Goal: Navigation & Orientation: Find specific page/section

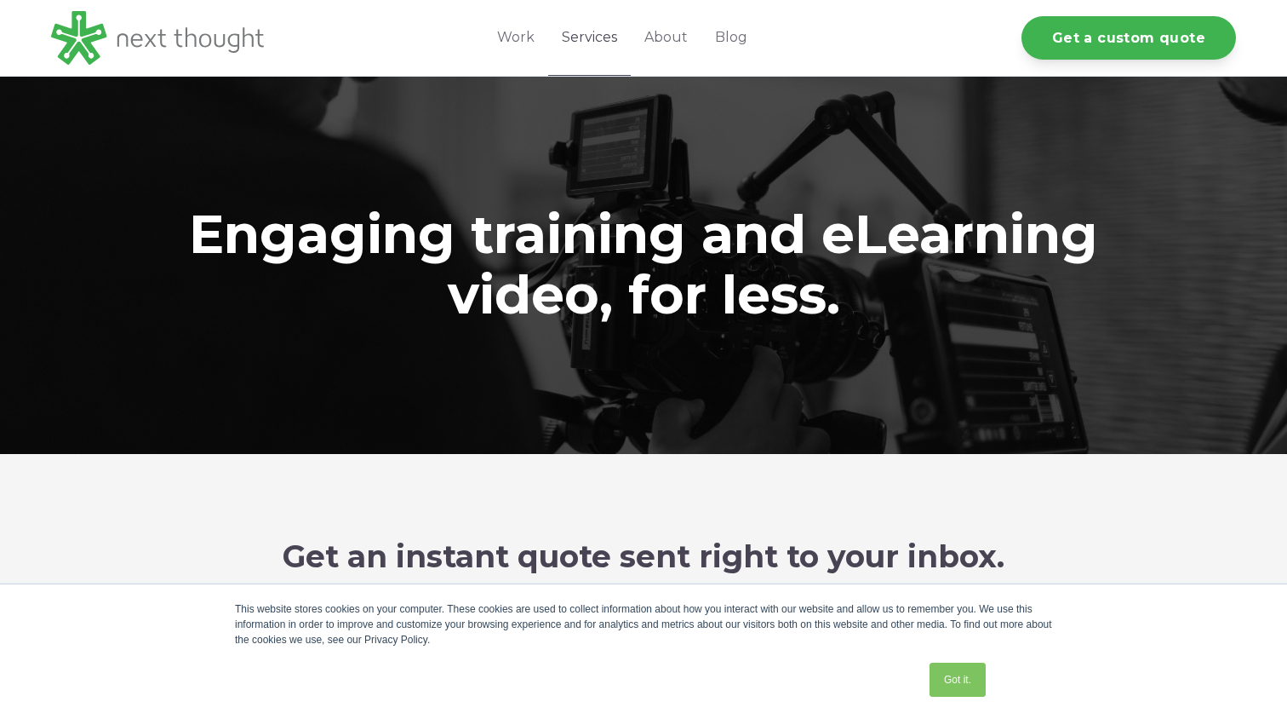
click at [598, 35] on link "Services" at bounding box center [589, 38] width 83 height 76
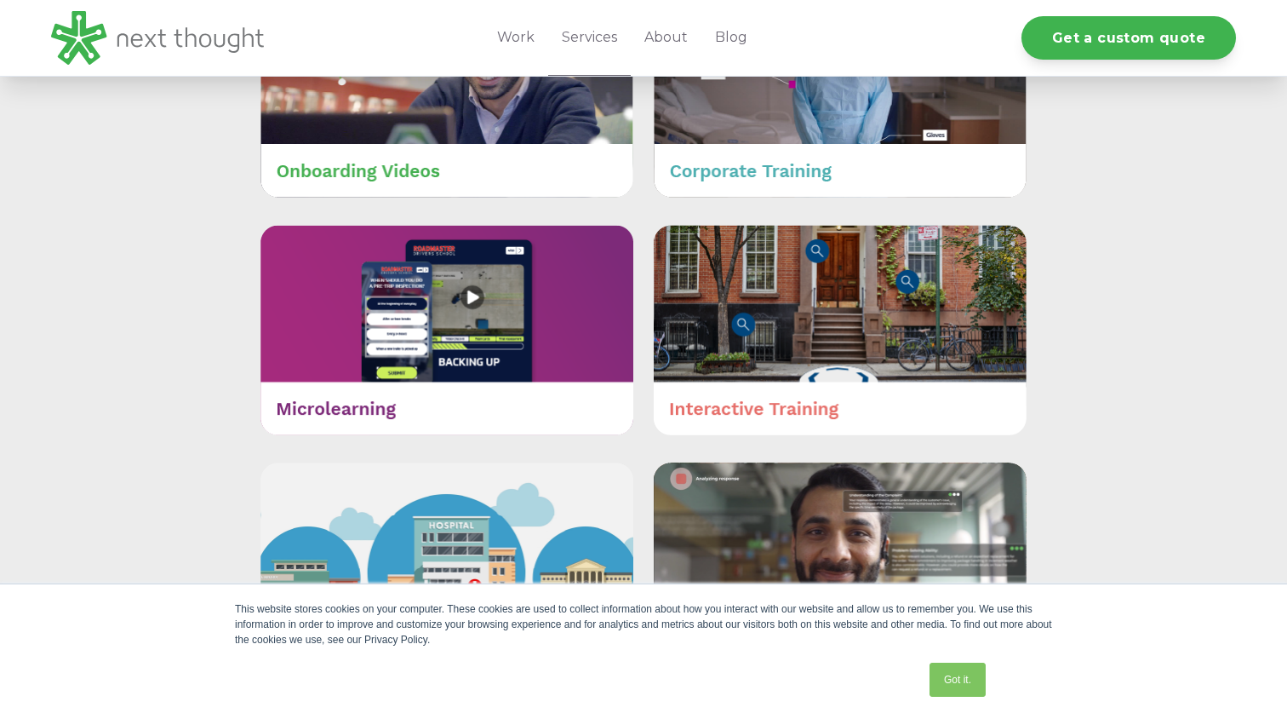
scroll to position [634, 0]
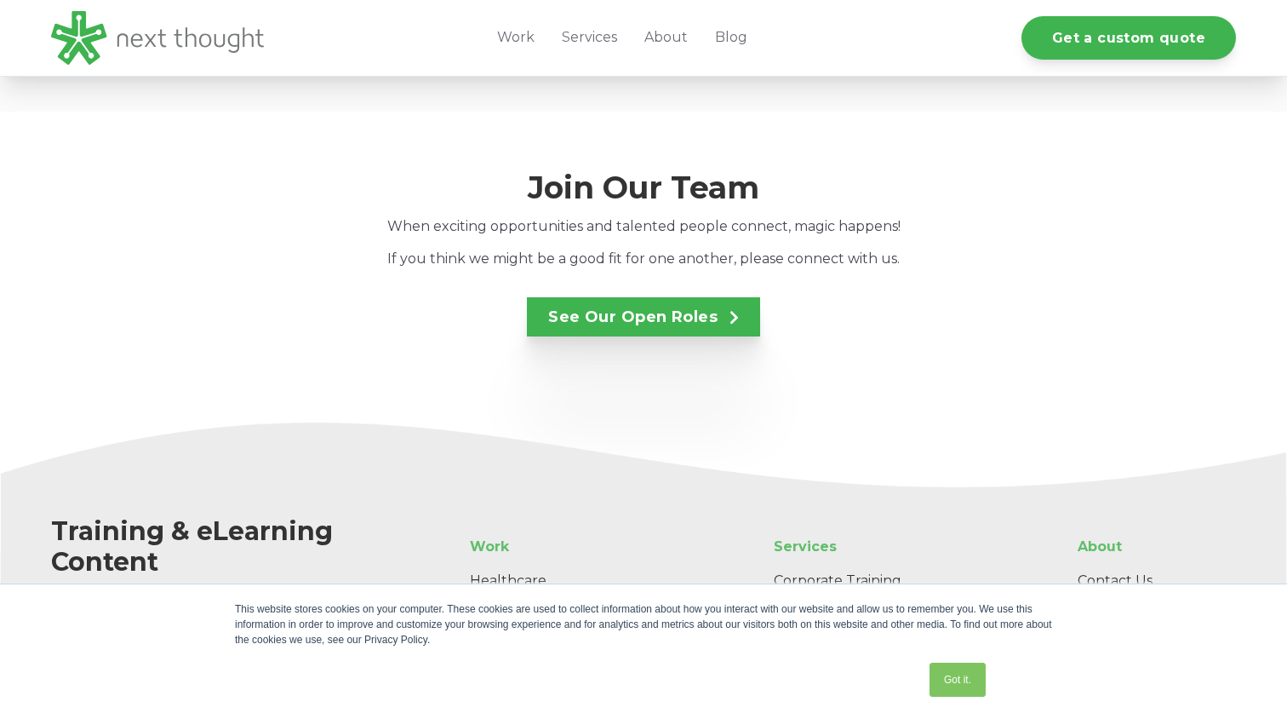
scroll to position [2898, 0]
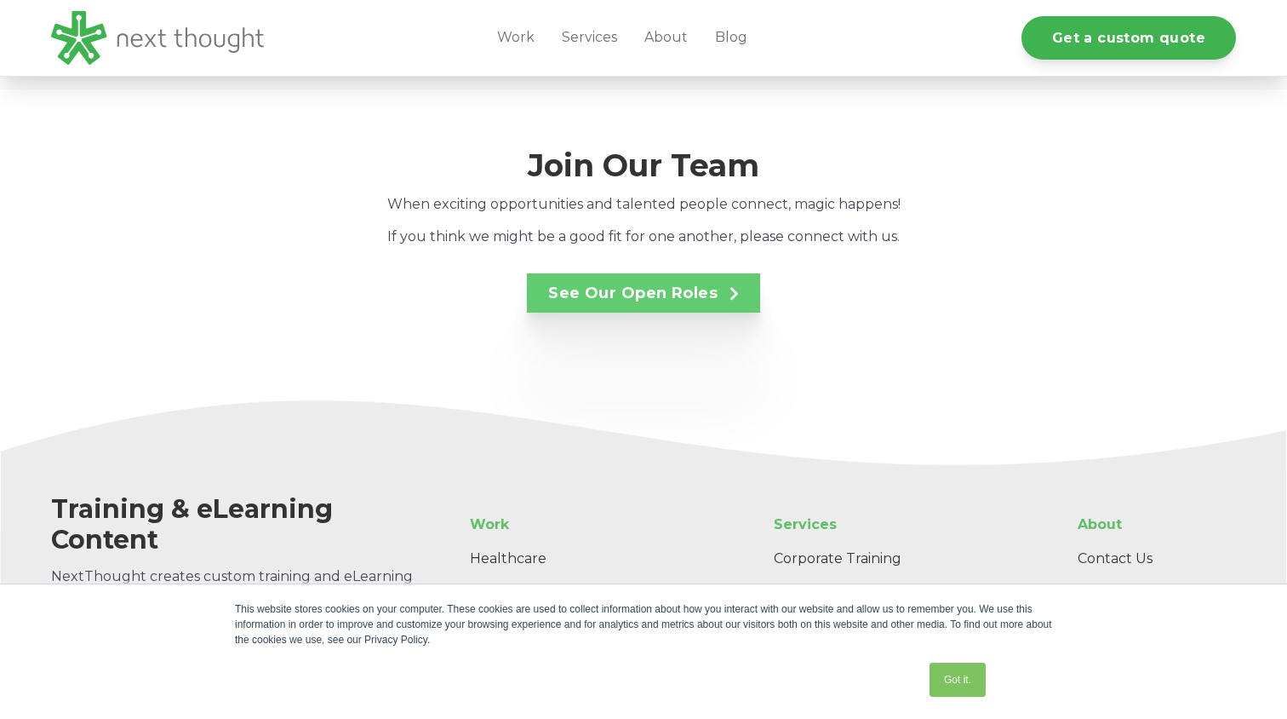
click at [563, 284] on link "See Our Open Roles" at bounding box center [643, 292] width 233 height 39
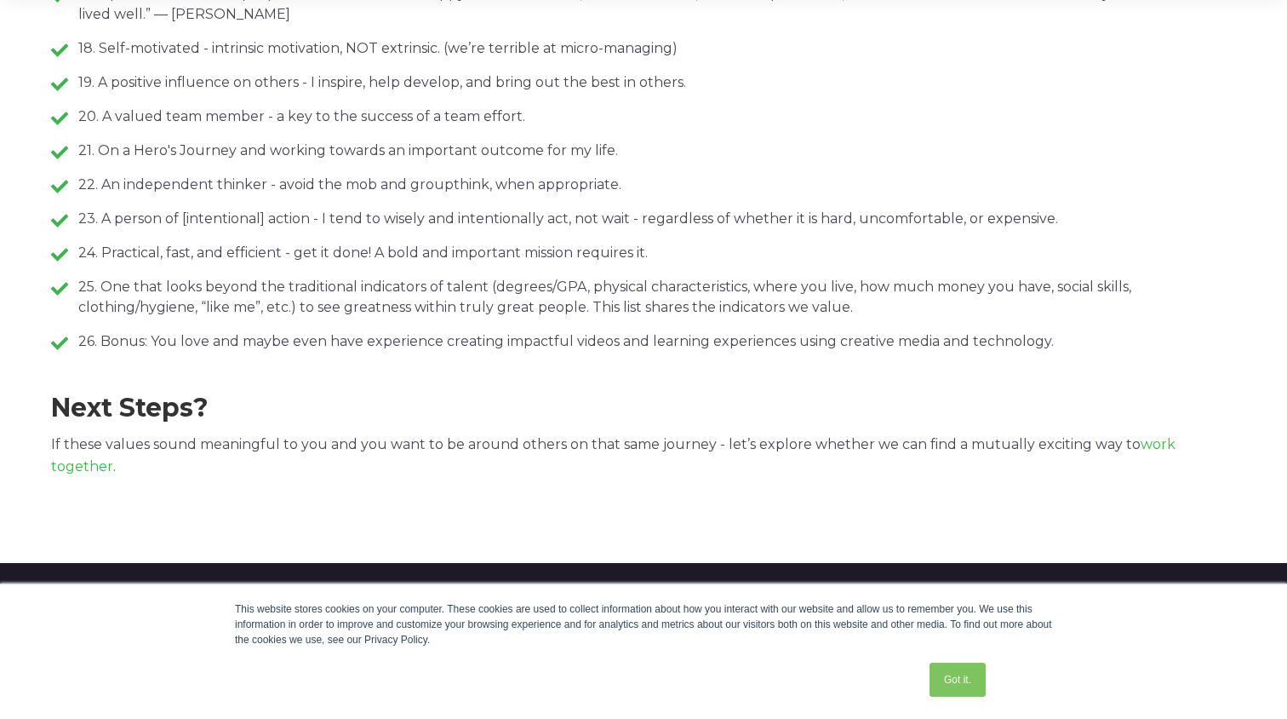
scroll to position [1235, 0]
